Goal: Task Accomplishment & Management: Complete application form

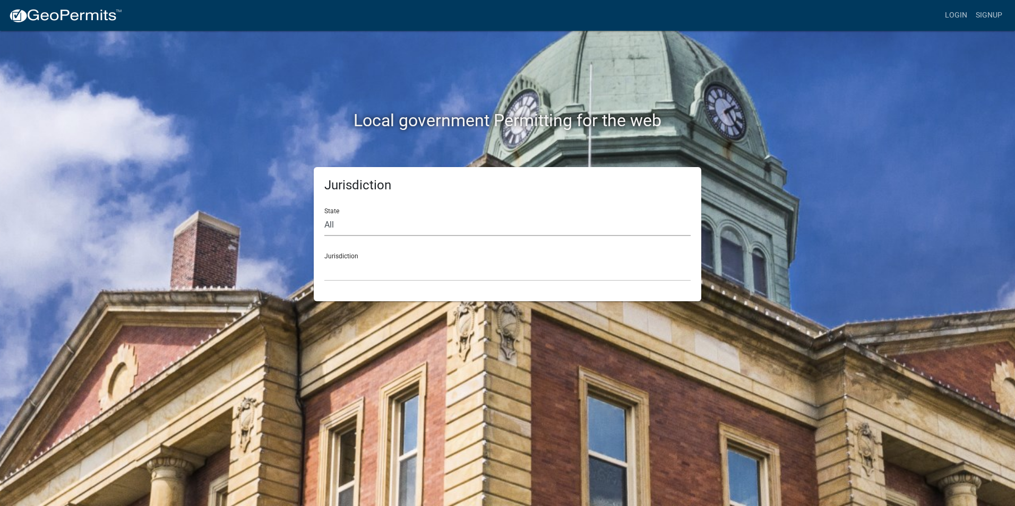
click at [343, 223] on select "All [US_STATE] [US_STATE] [US_STATE] [US_STATE] [US_STATE] [US_STATE] [US_STATE…" at bounding box center [507, 225] width 366 height 22
select select "[US_STATE]"
click at [324, 214] on select "All [US_STATE] [US_STATE] [US_STATE] [US_STATE] [US_STATE] [US_STATE] [US_STATE…" at bounding box center [507, 225] width 366 height 22
click at [347, 264] on select "City of [GEOGRAPHIC_DATA], [US_STATE] City of [GEOGRAPHIC_DATA], [US_STATE] Cit…" at bounding box center [507, 271] width 366 height 22
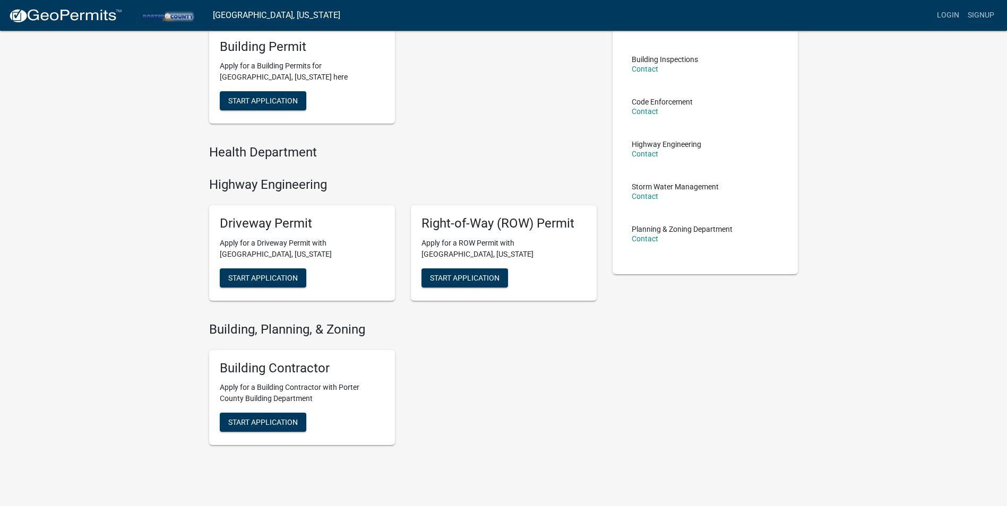
scroll to position [139, 0]
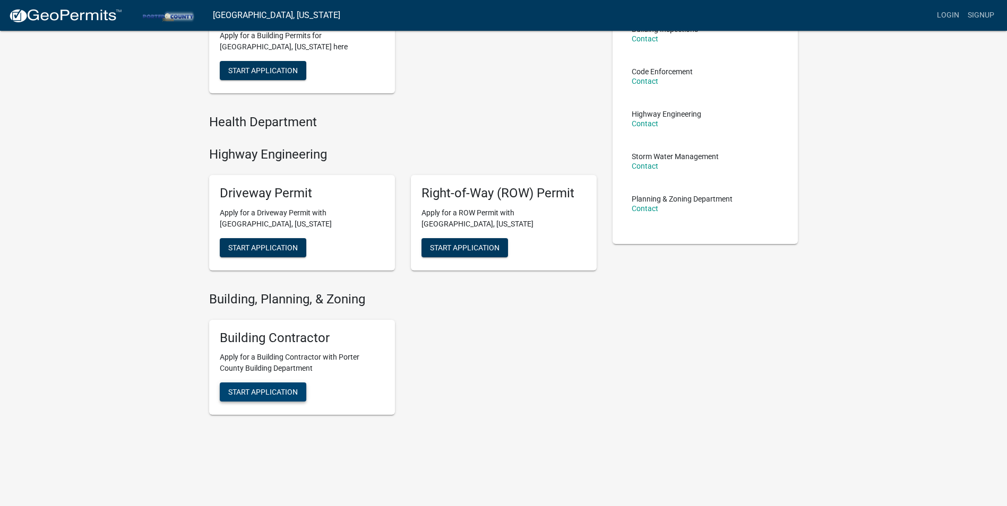
click at [276, 393] on span "Start Application" at bounding box center [263, 392] width 70 height 8
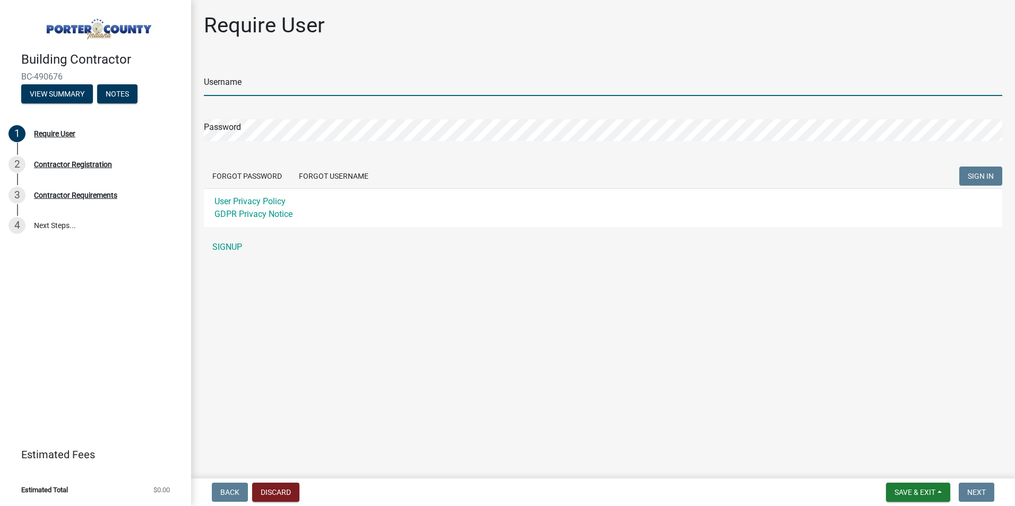
click at [222, 88] on input "Username" at bounding box center [603, 85] width 798 height 22
type input "[PERSON_NAME]"
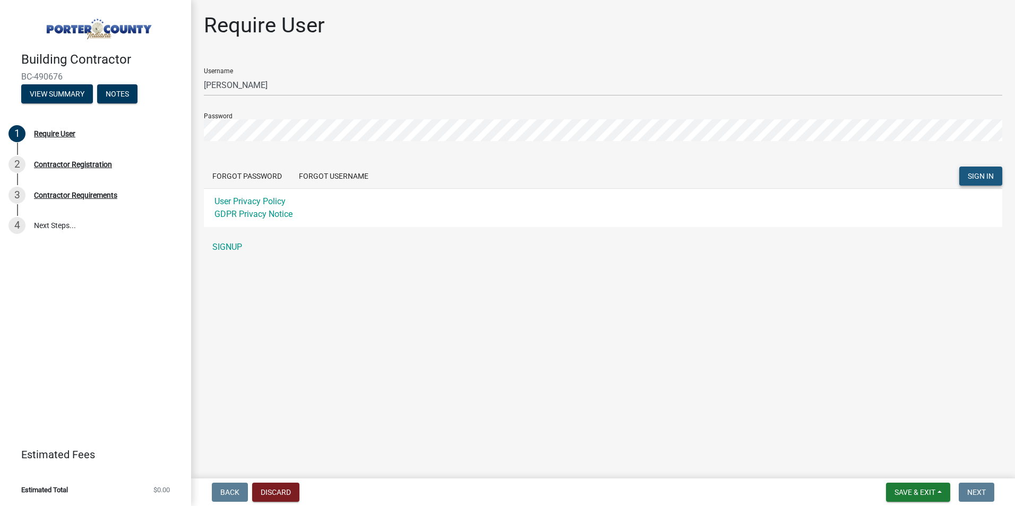
click at [979, 169] on button "SIGN IN" at bounding box center [980, 176] width 43 height 19
click at [237, 244] on link "SIGNUP" at bounding box center [603, 247] width 798 height 21
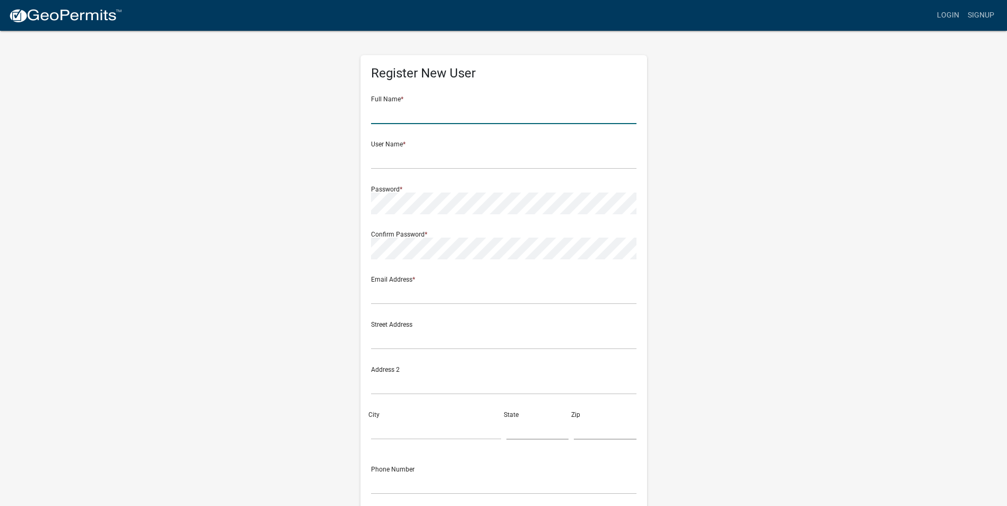
drag, startPoint x: 724, startPoint y: 0, endPoint x: 387, endPoint y: 115, distance: 355.6
click at [387, 115] on input "text" at bounding box center [503, 113] width 265 height 22
type input "e"
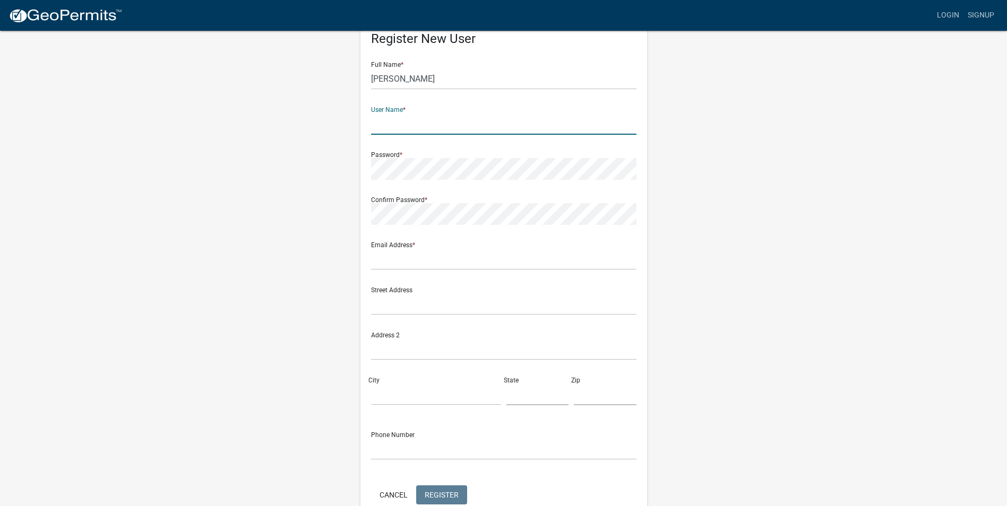
scroll to position [53, 0]
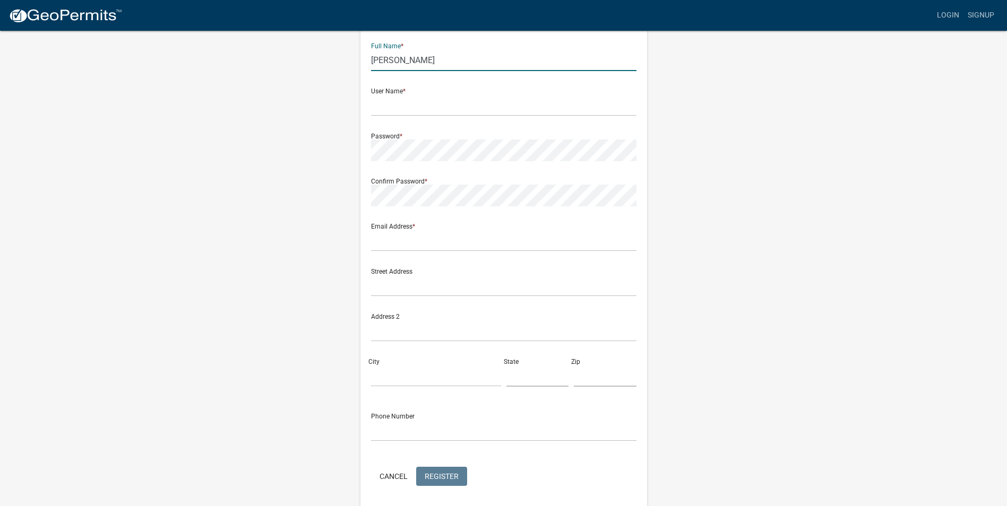
click at [408, 67] on input "[PERSON_NAME]" at bounding box center [503, 60] width 265 height 22
type input "[PERSON_NAME]"
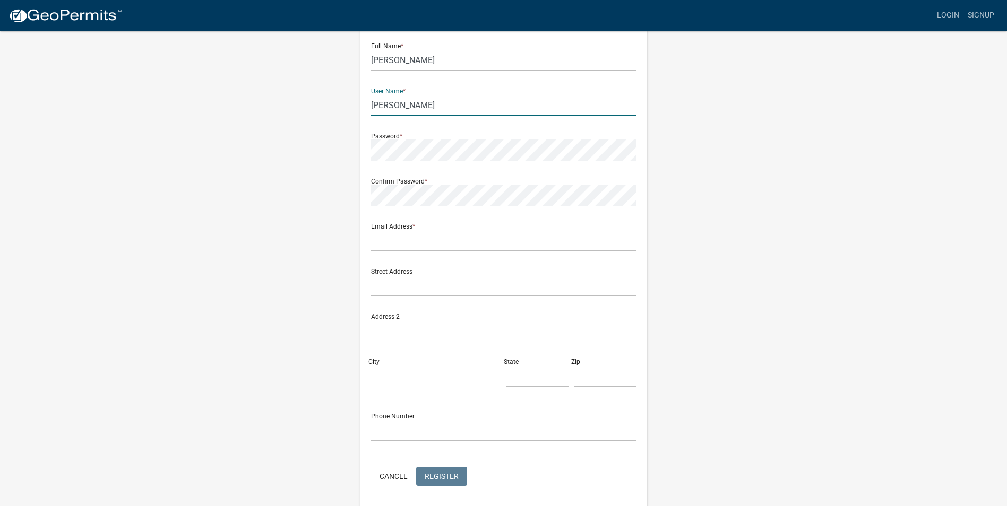
type input "[PERSON_NAME]"
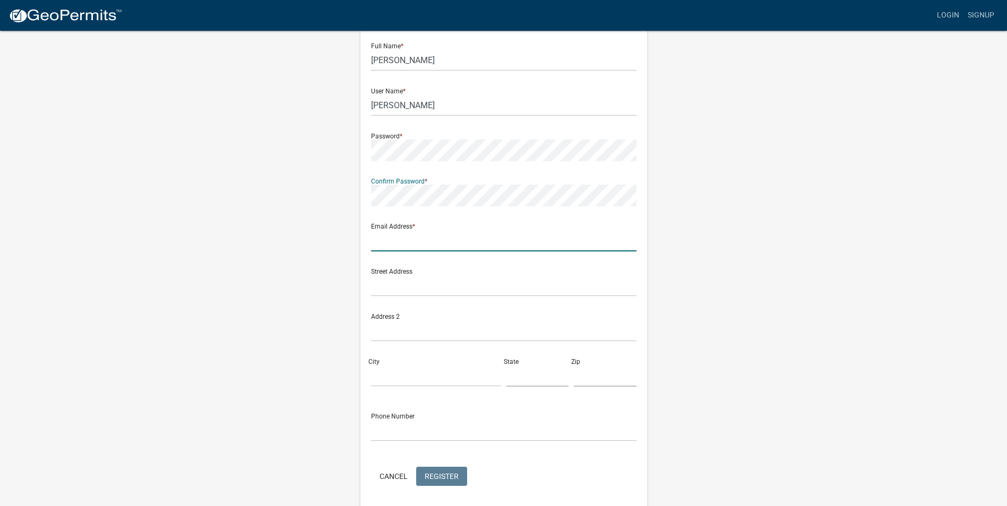
click at [410, 246] on input "text" at bounding box center [503, 241] width 265 height 22
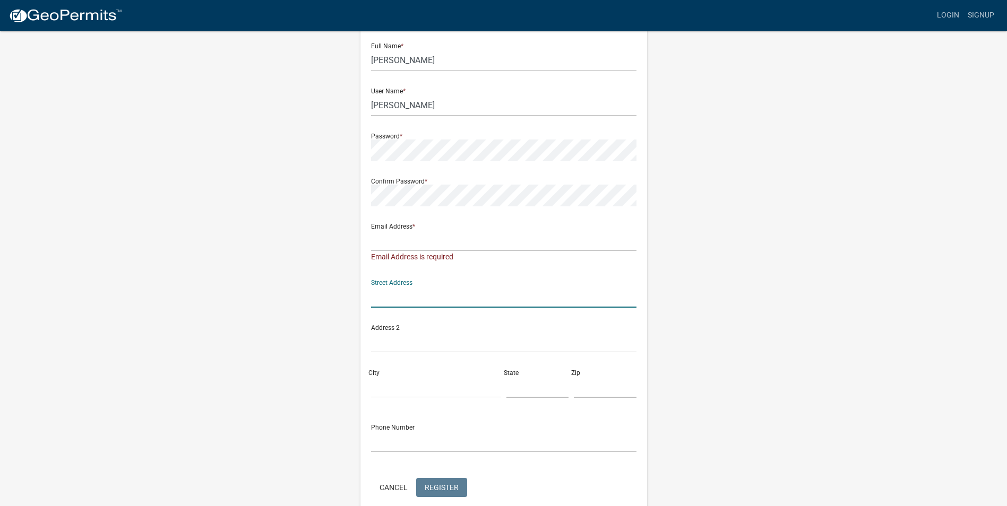
click at [374, 283] on div "Street Address" at bounding box center [503, 289] width 265 height 37
type input "[STREET_ADDRESS]"
type input "[GEOGRAPHIC_DATA]"
type input "i"
type input "IL"
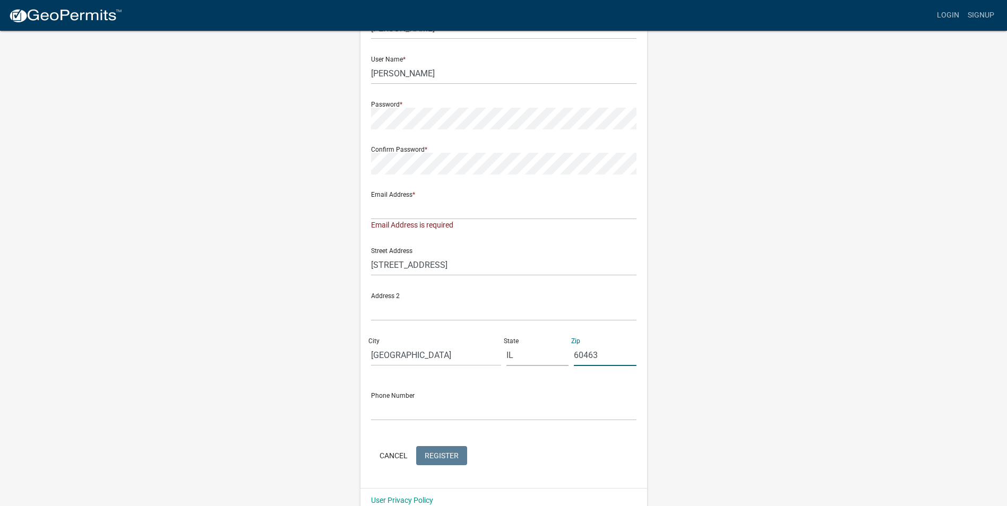
scroll to position [102, 0]
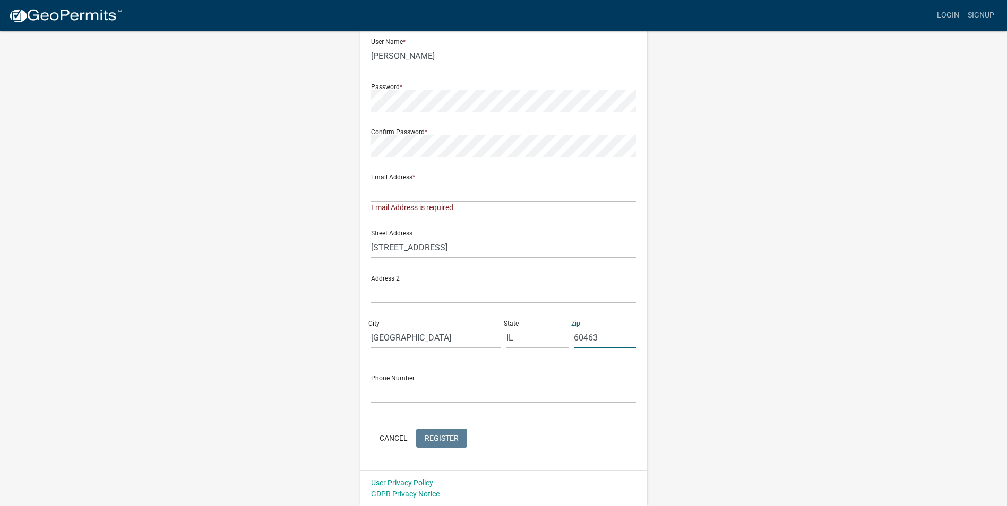
type input "60463"
click at [395, 390] on input "text" at bounding box center [503, 393] width 265 height 22
type input "7739080716"
click at [391, 199] on input "text" at bounding box center [503, 191] width 265 height 22
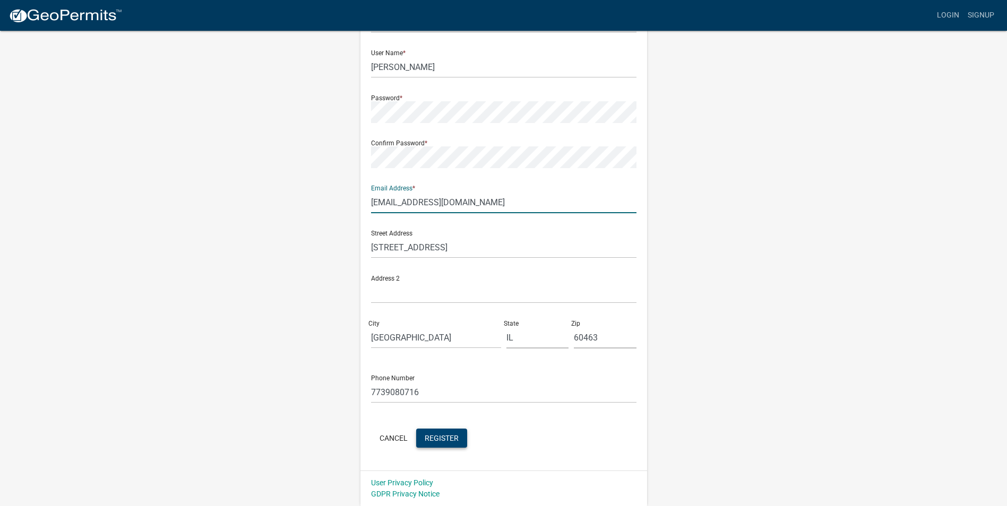
type input "[EMAIL_ADDRESS][DOMAIN_NAME]"
click at [448, 434] on span "Register" at bounding box center [442, 438] width 34 height 8
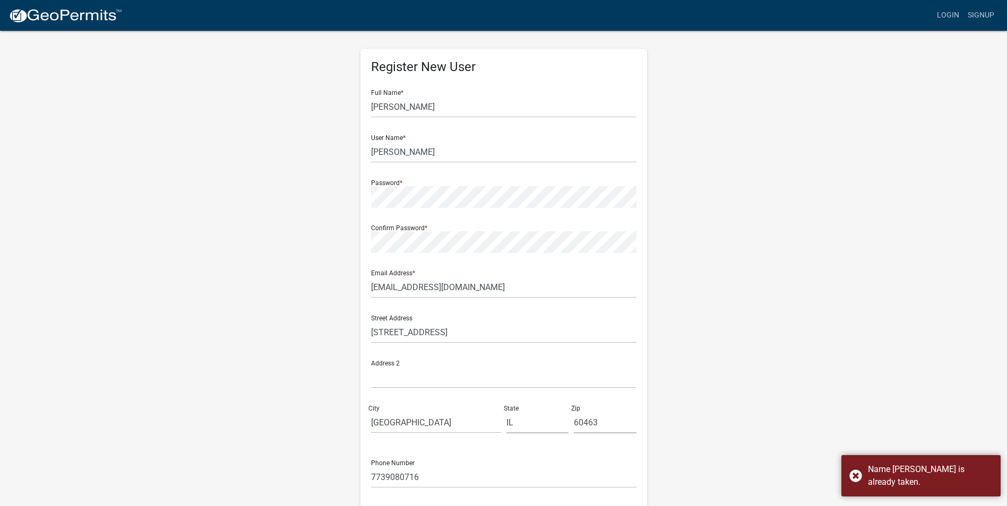
scroll to position [0, 0]
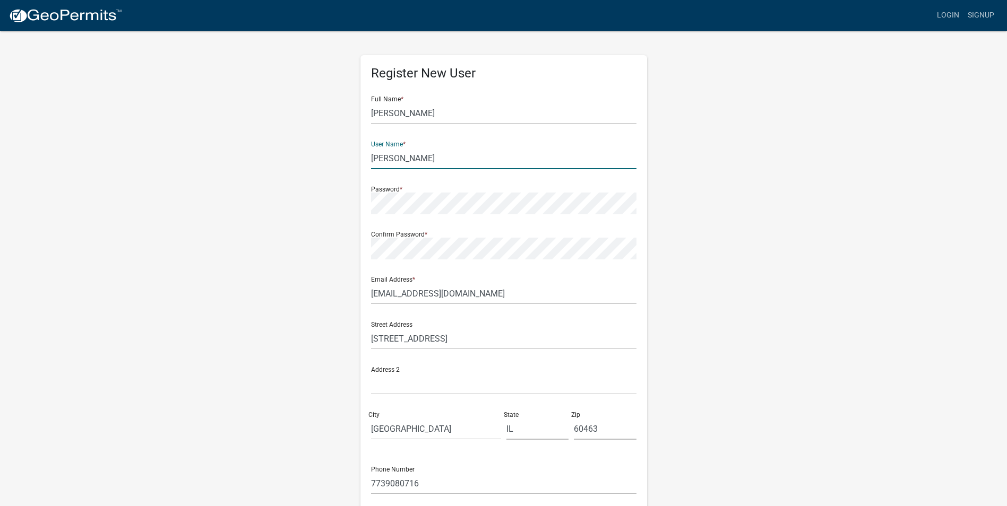
click at [398, 154] on input "[PERSON_NAME]" at bounding box center [503, 159] width 265 height 22
drag, startPoint x: 398, startPoint y: 154, endPoint x: 352, endPoint y: 153, distance: 45.7
click at [352, 153] on div "Register New User Full Name * [PERSON_NAME] User Name * [PERSON_NAME] Password …" at bounding box center [503, 314] width 302 height 568
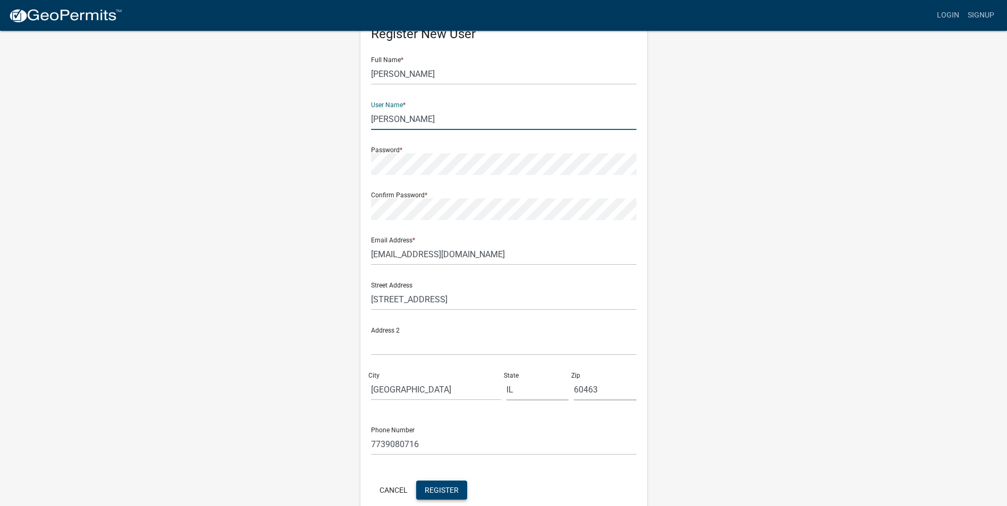
scroll to position [91, 0]
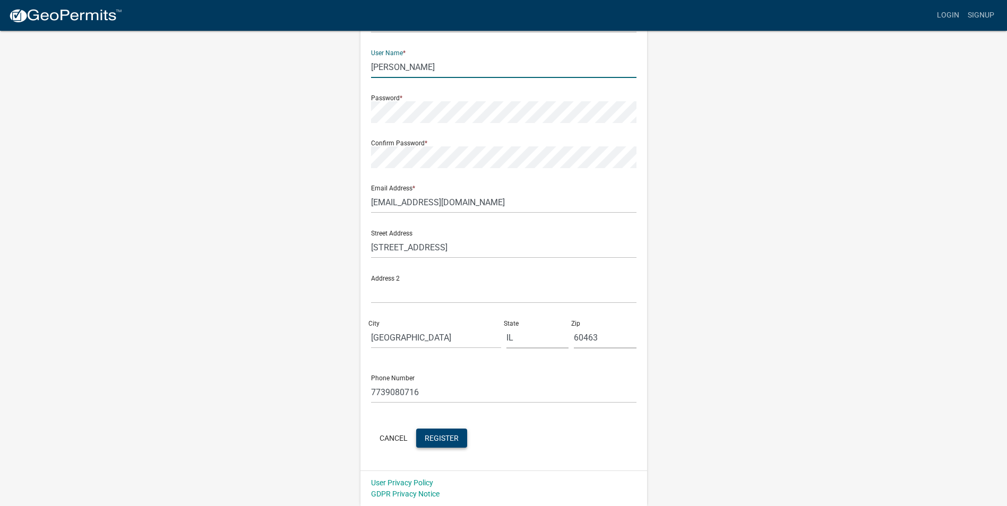
type input "[PERSON_NAME]"
click at [445, 437] on span "Register" at bounding box center [442, 438] width 34 height 8
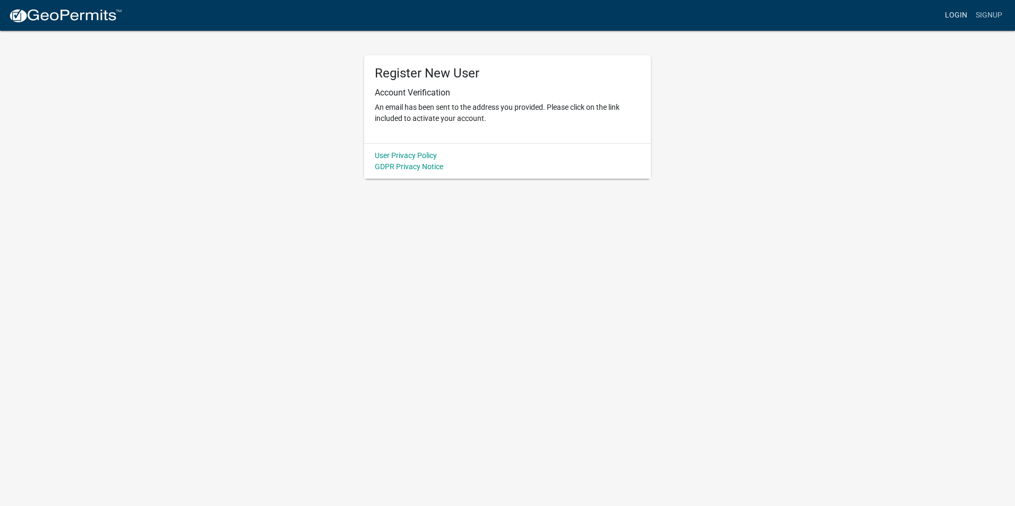
click at [962, 11] on link "Login" at bounding box center [955, 15] width 31 height 20
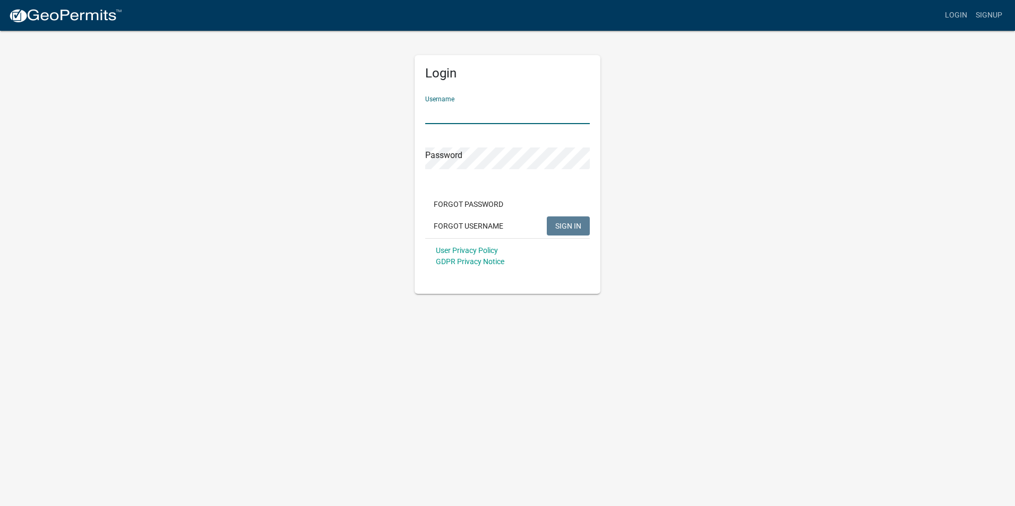
click at [451, 110] on input "Username" at bounding box center [507, 113] width 165 height 22
type input "[PERSON_NAME]"
click at [567, 224] on span "SIGN IN" at bounding box center [568, 225] width 26 height 8
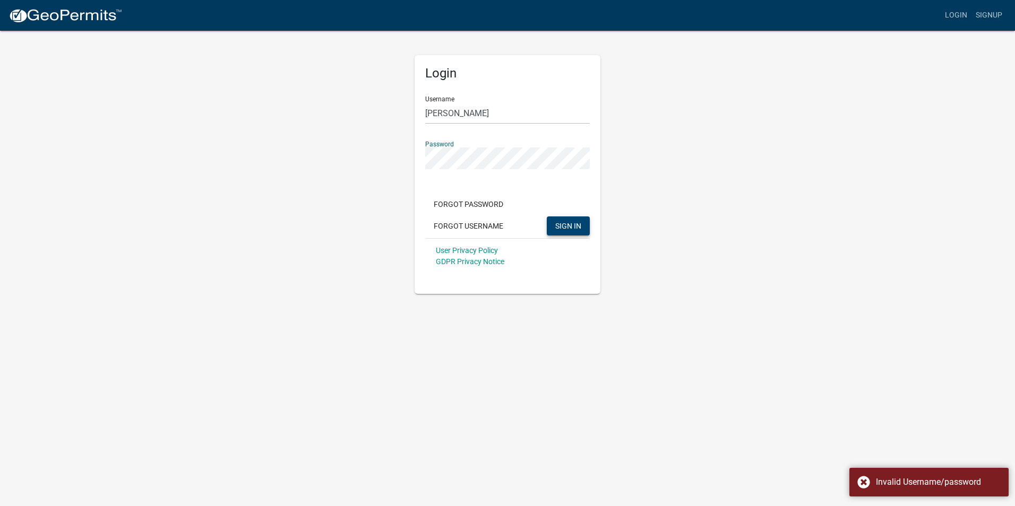
drag, startPoint x: 457, startPoint y: 146, endPoint x: 471, endPoint y: 132, distance: 19.9
click at [471, 133] on div "Password" at bounding box center [507, 151] width 165 height 37
click at [411, 150] on div "Login Username [PERSON_NAME] Password Forgot Password Forgot Username SIGN IN U…" at bounding box center [508, 162] width 202 height 264
click at [419, 157] on div "Login Username [PERSON_NAME] Password Forgot Password Forgot Username SIGN IN U…" at bounding box center [507, 174] width 186 height 239
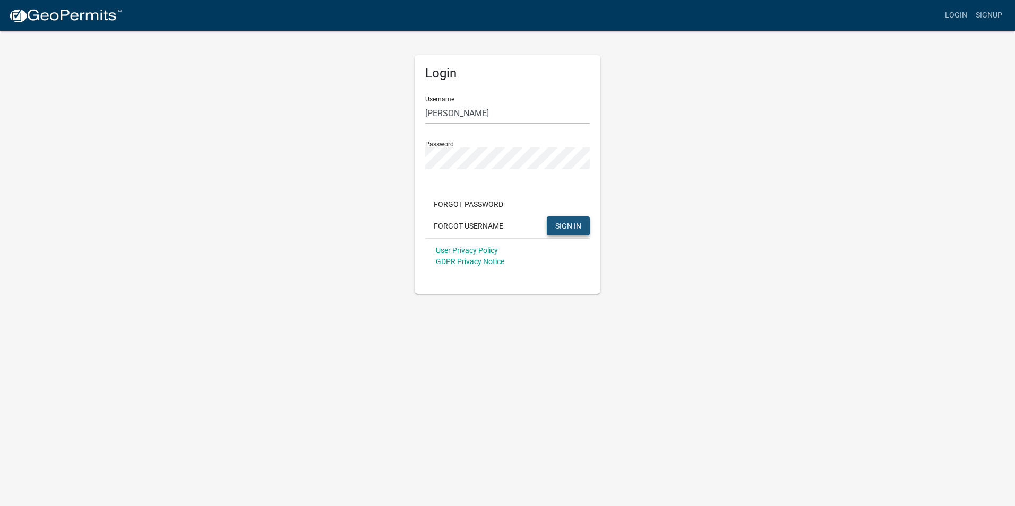
click at [567, 223] on span "SIGN IN" at bounding box center [568, 225] width 26 height 8
click at [477, 203] on button "Forgot Password" at bounding box center [468, 204] width 87 height 19
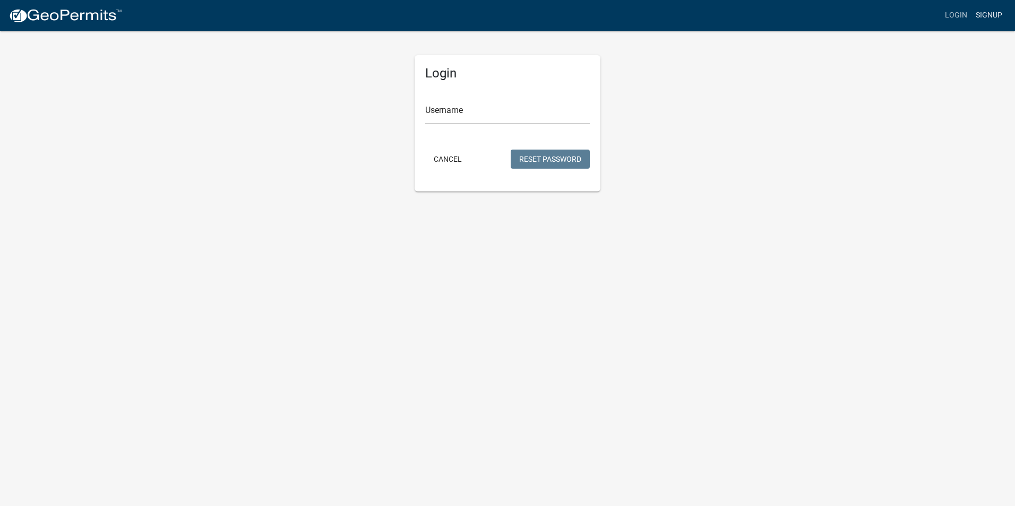
click at [980, 13] on link "Signup" at bounding box center [988, 15] width 35 height 20
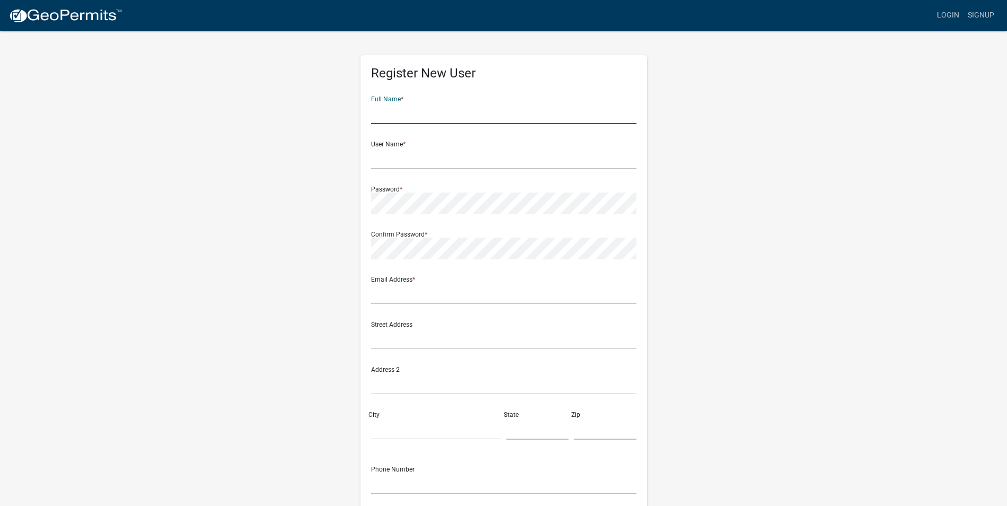
click at [392, 124] on input "text" at bounding box center [503, 113] width 265 height 22
type input "[PERSON_NAME]"
type input "[EMAIL_ADDRESS][DOMAIN_NAME]"
type input "[STREET_ADDRESS]"
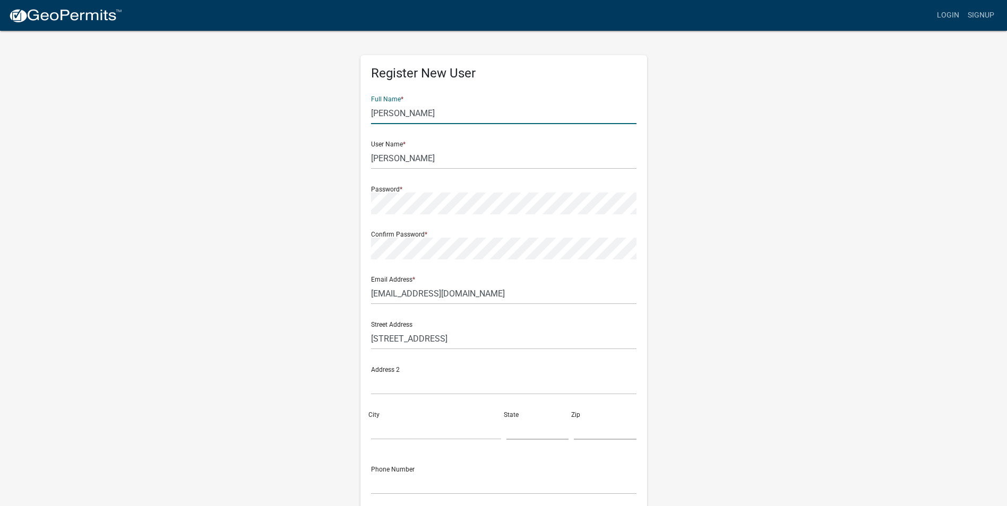
type input "[GEOGRAPHIC_DATA]"
type input "IL"
type input "60463"
type input "7739080716"
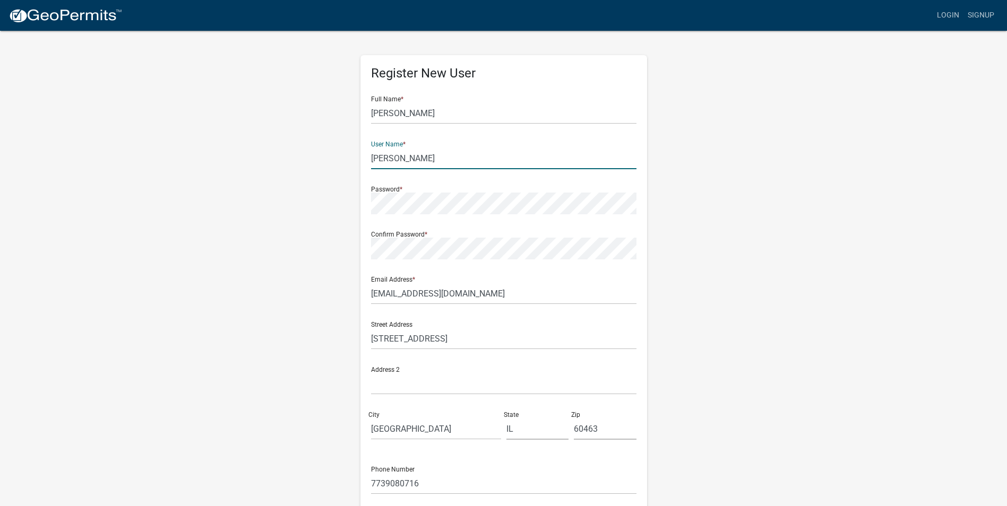
drag, startPoint x: 400, startPoint y: 157, endPoint x: 363, endPoint y: 154, distance: 37.2
click at [365, 154] on div "Register New User Full Name * [PERSON_NAME] User Name * [PERSON_NAME] Password …" at bounding box center [503, 308] width 287 height 507
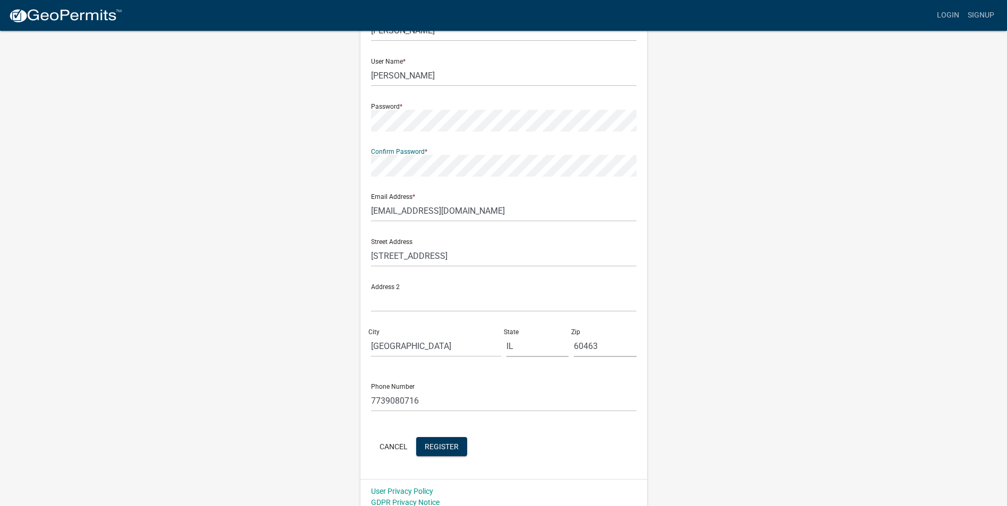
scroll to position [91, 0]
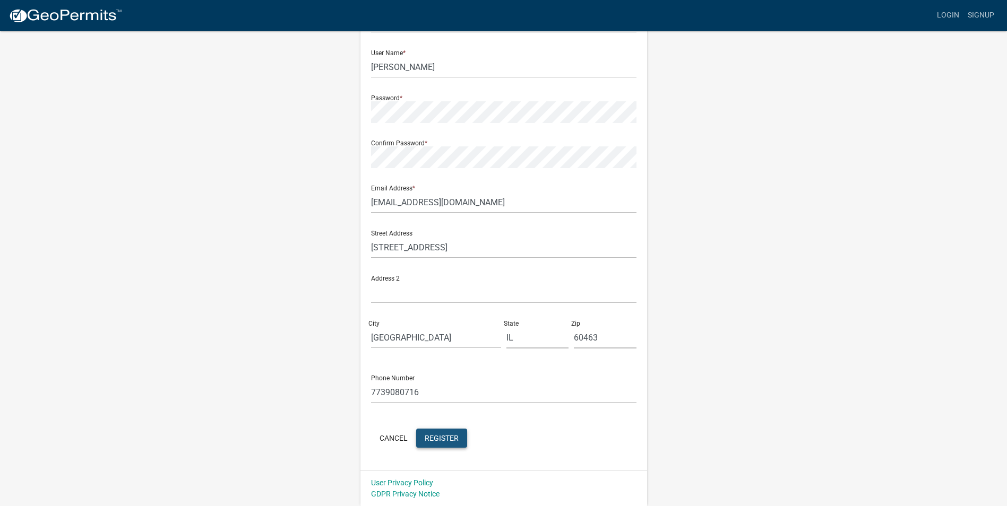
click at [451, 433] on button "Register" at bounding box center [441, 438] width 51 height 19
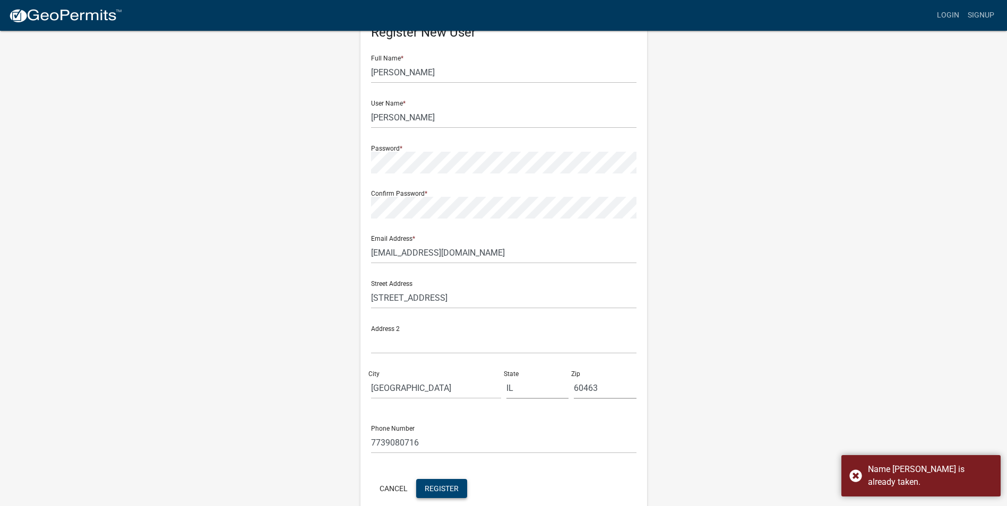
scroll to position [0, 0]
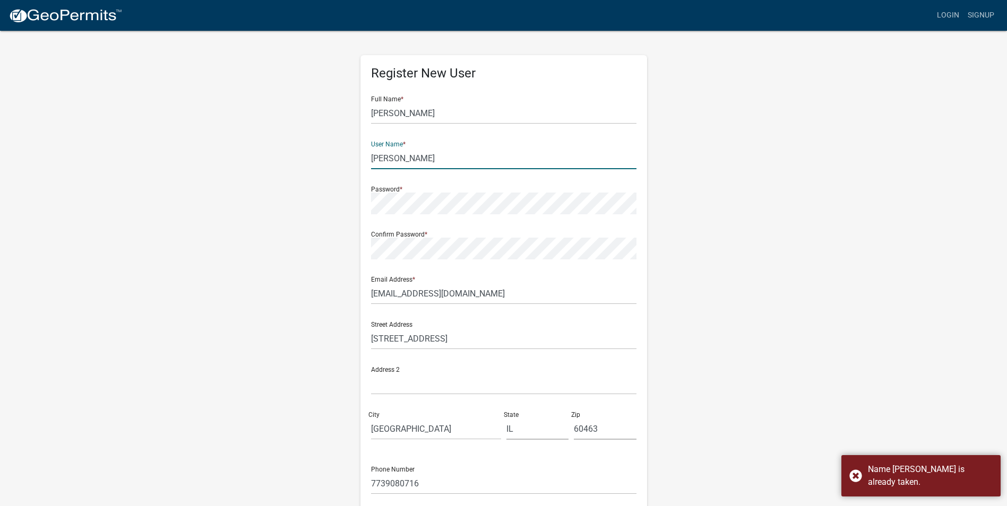
click at [426, 154] on input "[PERSON_NAME]" at bounding box center [503, 159] width 265 height 22
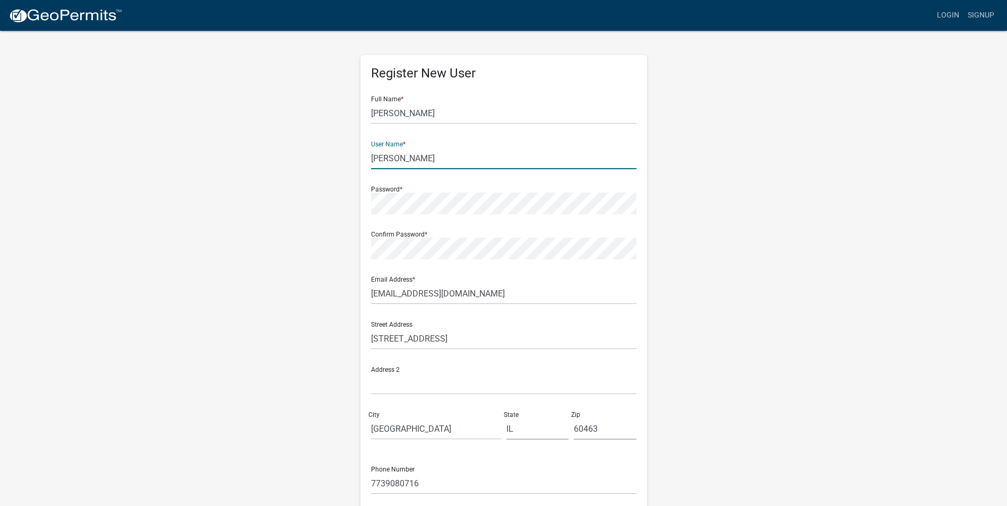
drag, startPoint x: 409, startPoint y: 159, endPoint x: 370, endPoint y: 165, distance: 38.6
click at [371, 165] on input "[PERSON_NAME]" at bounding box center [503, 159] width 265 height 22
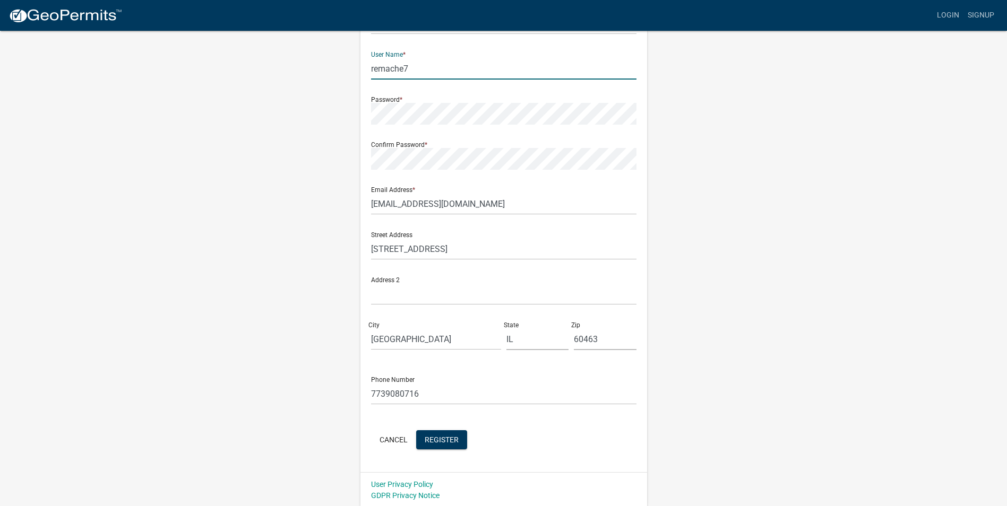
scroll to position [91, 0]
type input "remache7"
click at [449, 441] on span "Register" at bounding box center [442, 438] width 34 height 8
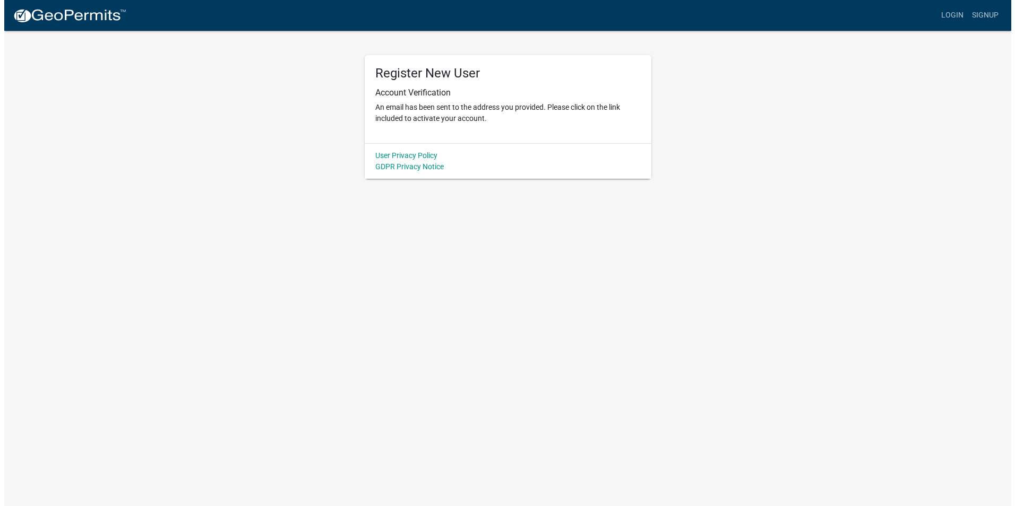
scroll to position [0, 0]
click at [955, 13] on link "Login" at bounding box center [955, 15] width 31 height 20
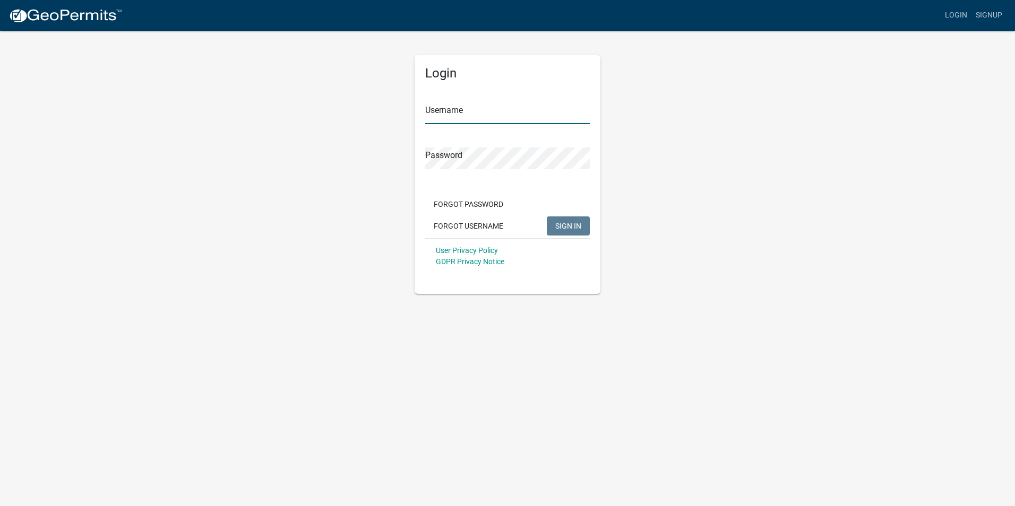
click at [476, 114] on input "Username" at bounding box center [507, 113] width 165 height 22
type input "remache7"
click at [561, 219] on button "SIGN IN" at bounding box center [568, 226] width 43 height 19
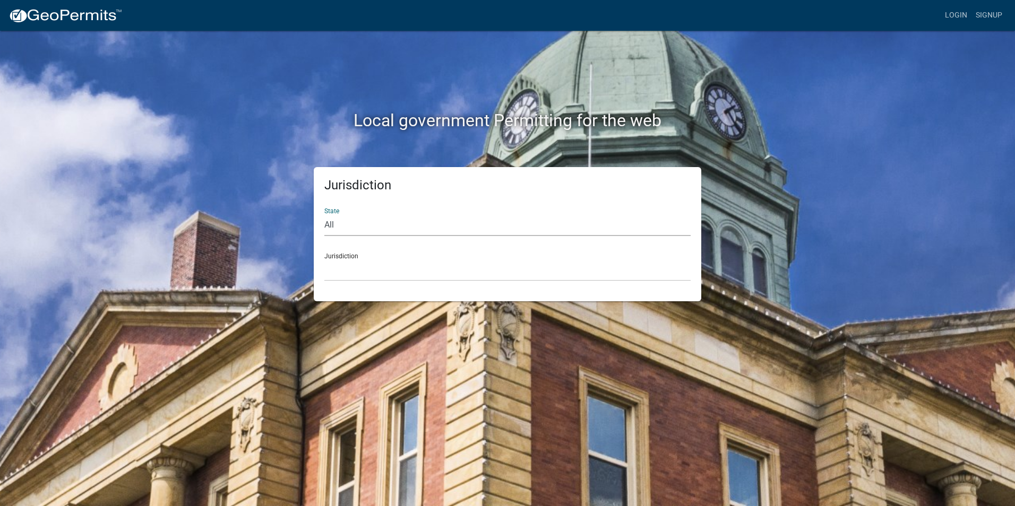
click at [409, 231] on select "All [US_STATE] [US_STATE] [US_STATE] [US_STATE] [US_STATE] [US_STATE] [US_STATE…" at bounding box center [507, 225] width 366 height 22
select select "[US_STATE]"
click at [324, 214] on select "All [US_STATE] [US_STATE] [US_STATE] [US_STATE] [US_STATE] [US_STATE] [US_STATE…" at bounding box center [507, 225] width 366 height 22
click at [367, 262] on select "City of [GEOGRAPHIC_DATA], [US_STATE] City of [GEOGRAPHIC_DATA], [US_STATE] Cit…" at bounding box center [507, 271] width 366 height 22
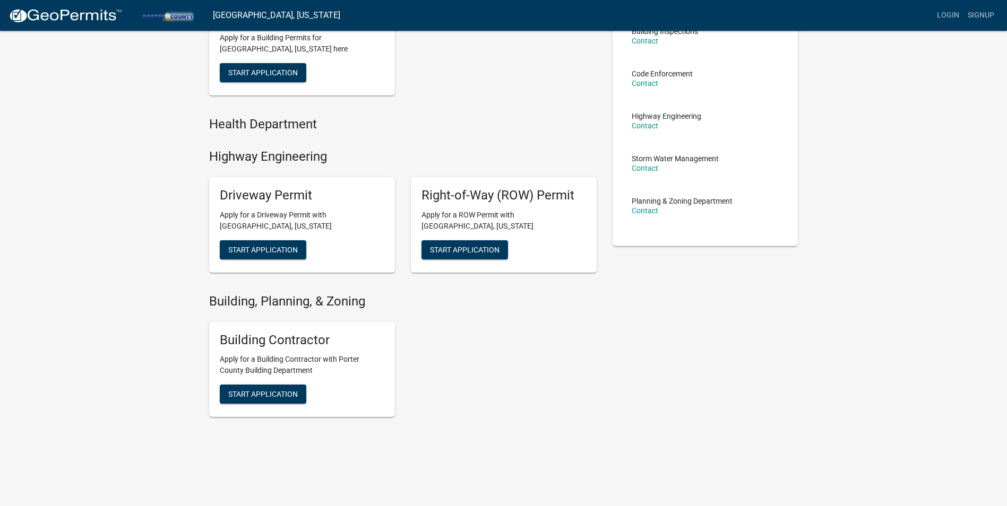
scroll to position [139, 0]
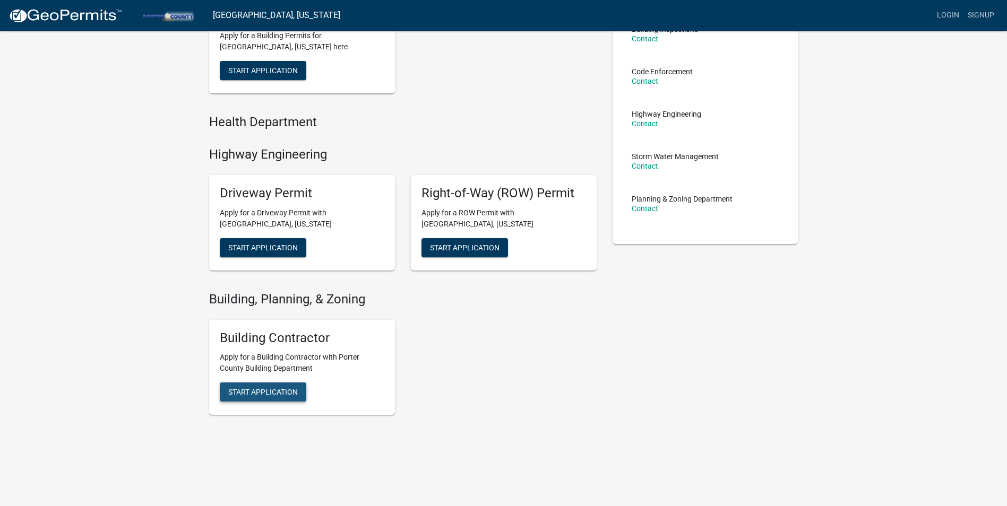
click at [262, 393] on span "Start Application" at bounding box center [263, 392] width 70 height 8
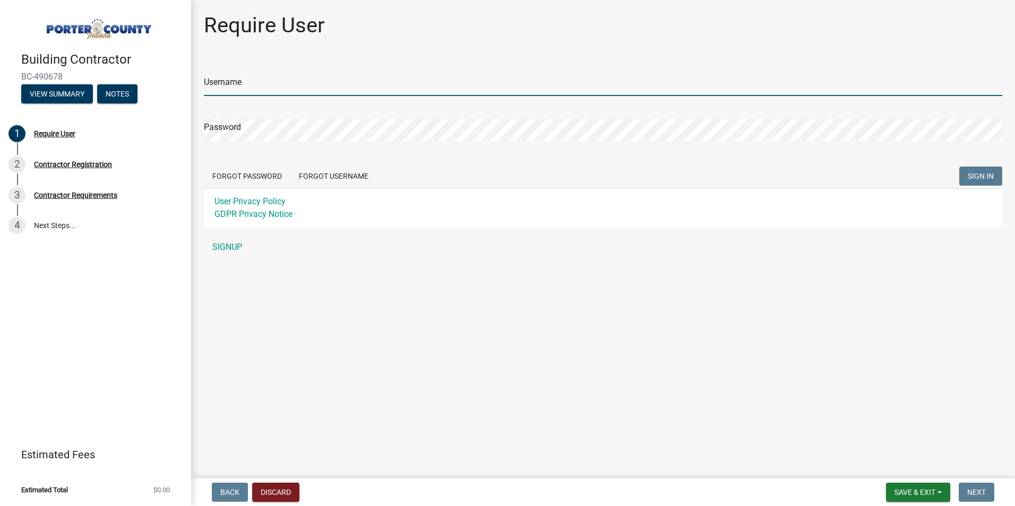
click at [219, 83] on input "Username" at bounding box center [603, 85] width 798 height 22
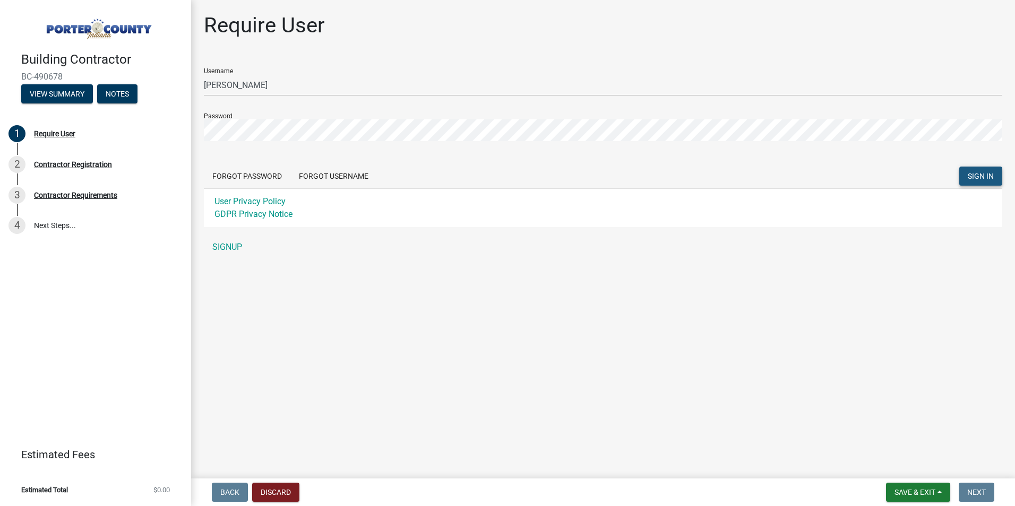
click at [992, 176] on span "SIGN IN" at bounding box center [980, 176] width 26 height 8
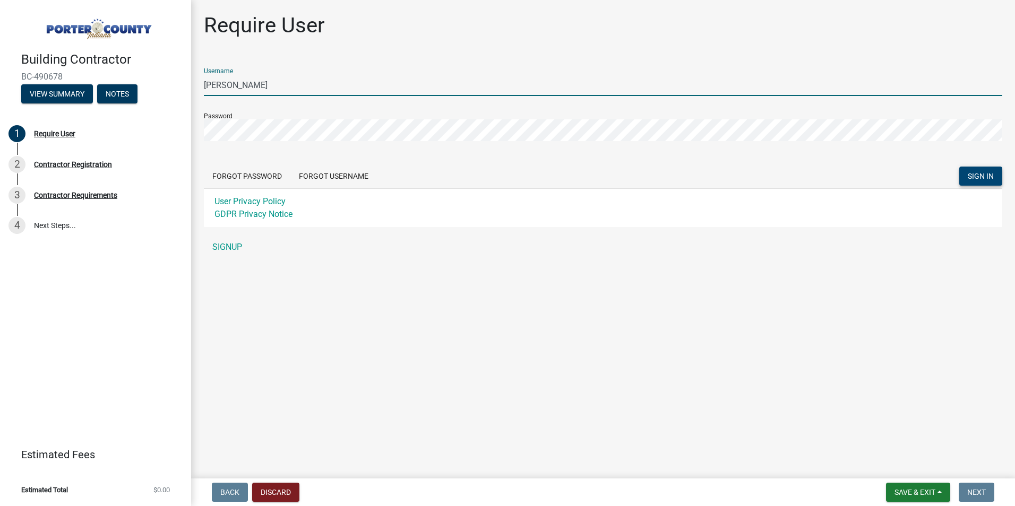
drag, startPoint x: 252, startPoint y: 85, endPoint x: 192, endPoint y: 83, distance: 60.0
click at [210, 83] on input "[PERSON_NAME]" at bounding box center [603, 85] width 798 height 22
type input "E"
type input "m"
type input "remache7"
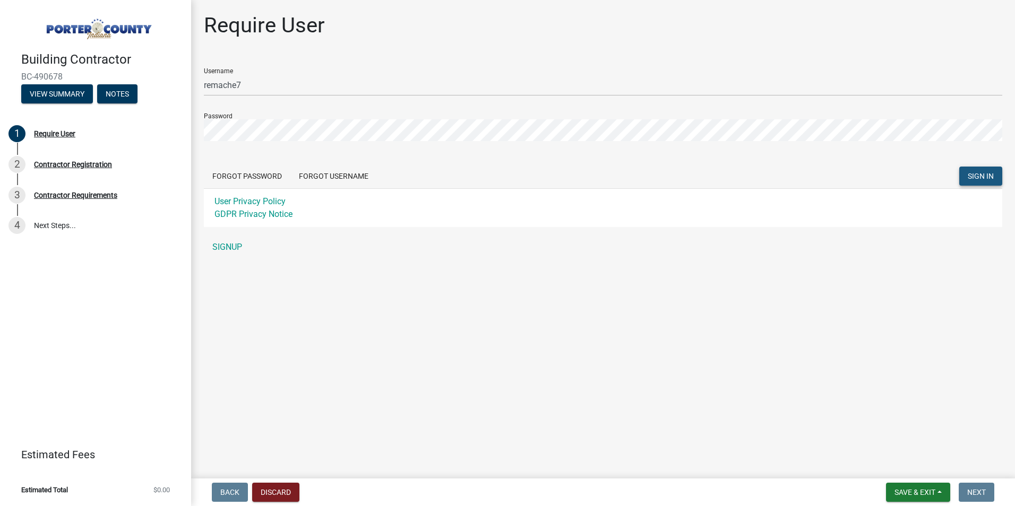
click at [970, 169] on button "SIGN IN" at bounding box center [980, 176] width 43 height 19
click at [70, 95] on button "View Summary" at bounding box center [57, 93] width 72 height 19
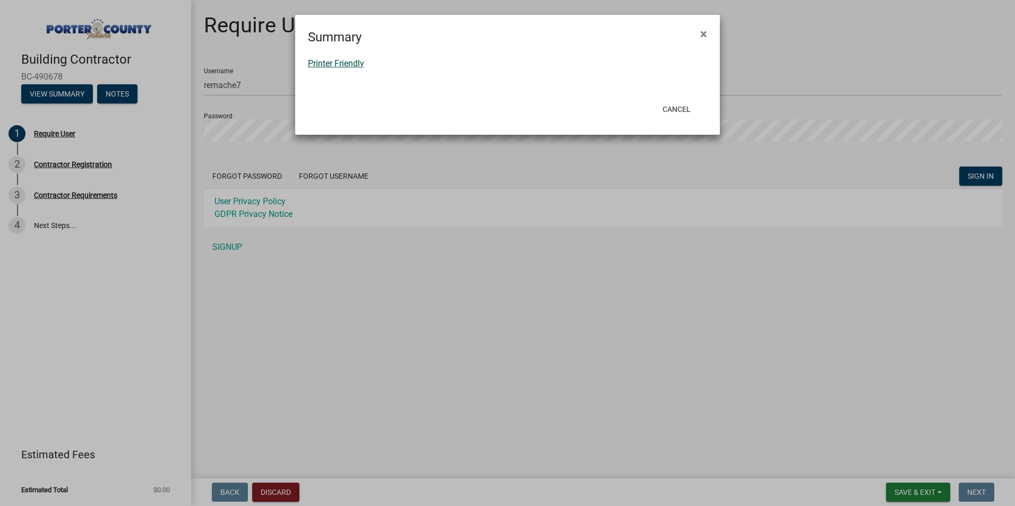
click at [326, 61] on link "Printer Friendly" at bounding box center [336, 63] width 56 height 10
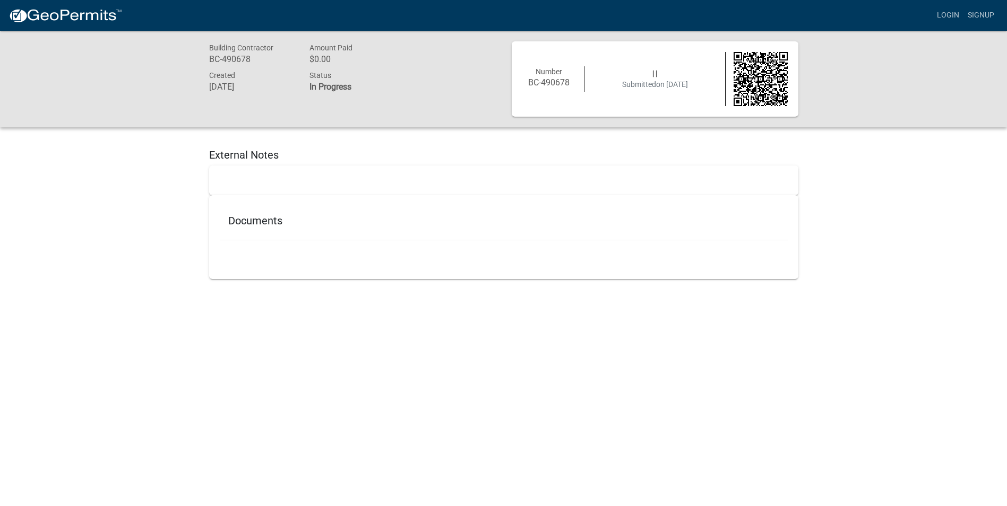
click at [269, 222] on h5 "Documents" at bounding box center [503, 220] width 551 height 13
